Goal: Navigation & Orientation: Find specific page/section

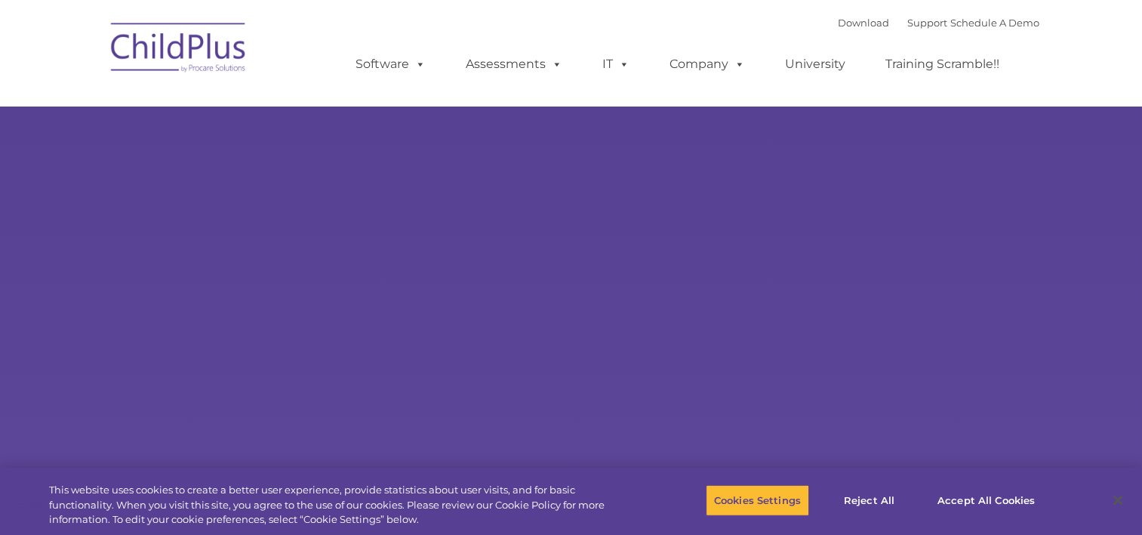
select select "MEDIUM"
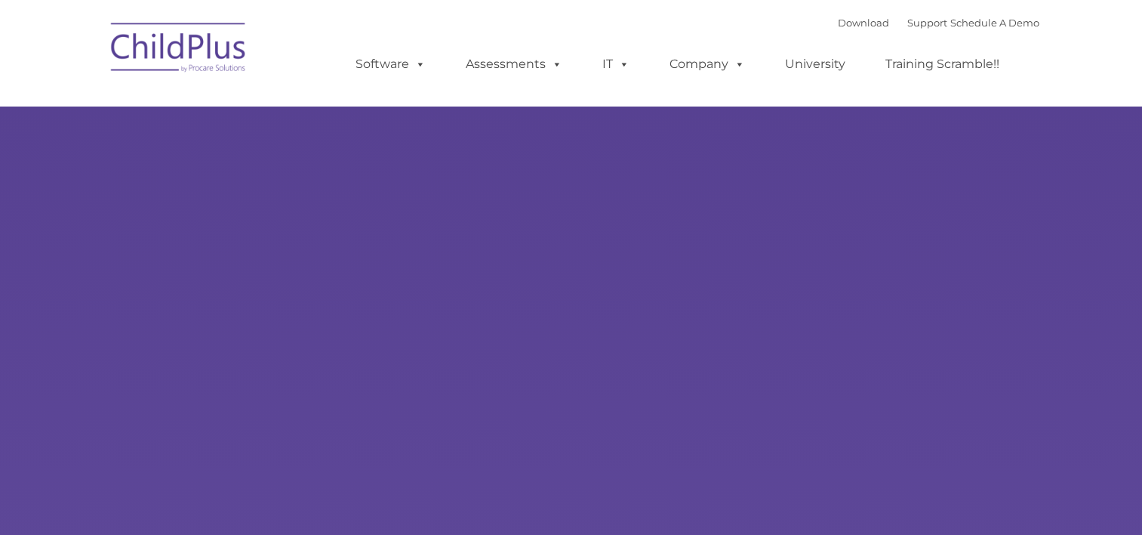
type input ""
select select "MEDIUM"
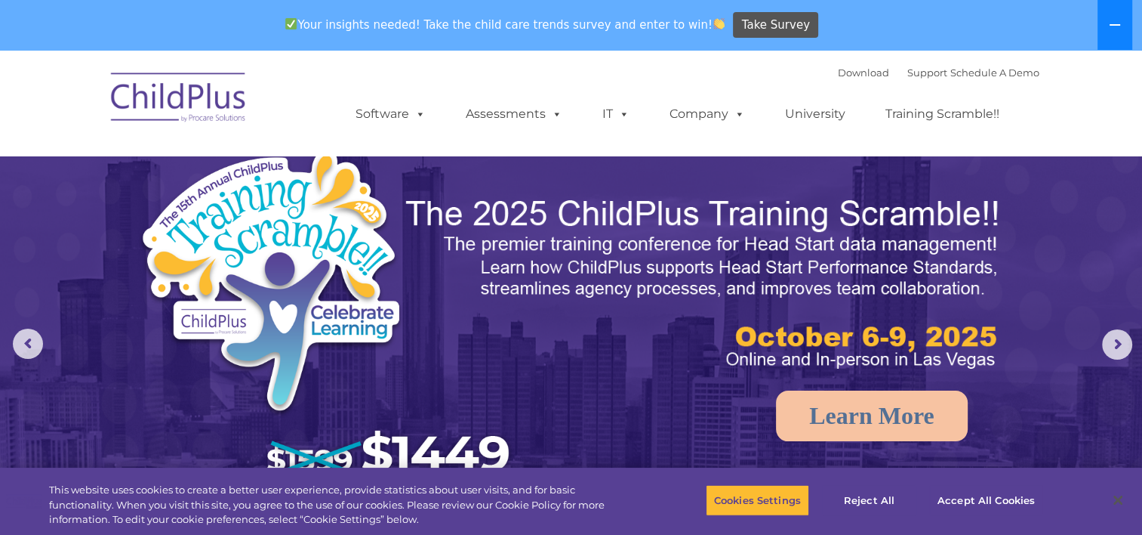
click at [1118, 25] on icon at bounding box center [1115, 25] width 11 height 2
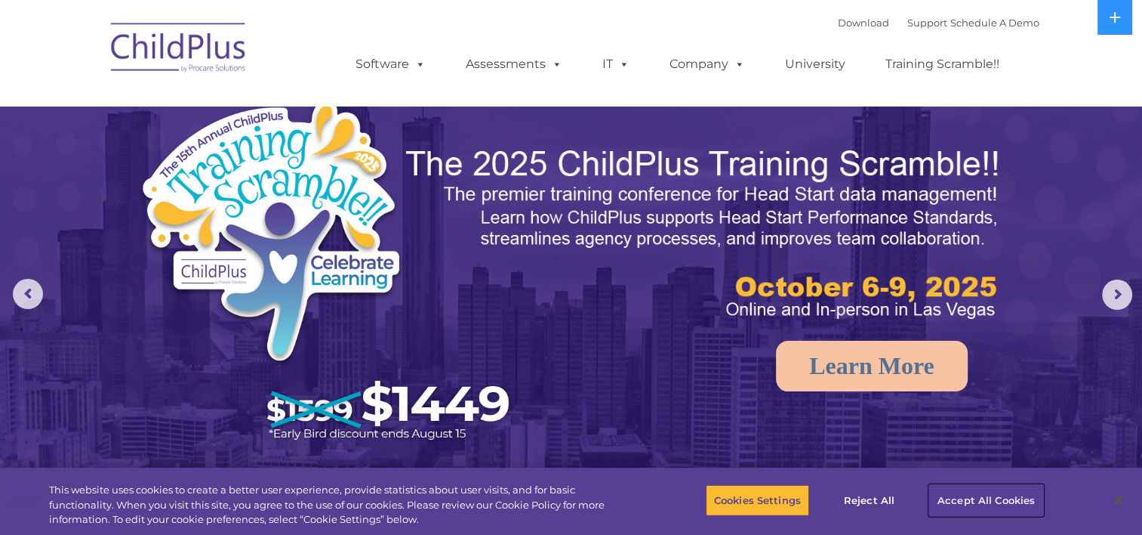
click at [963, 495] on button "Accept All Cookies" at bounding box center [987, 500] width 114 height 32
